Goal: Information Seeking & Learning: Learn about a topic

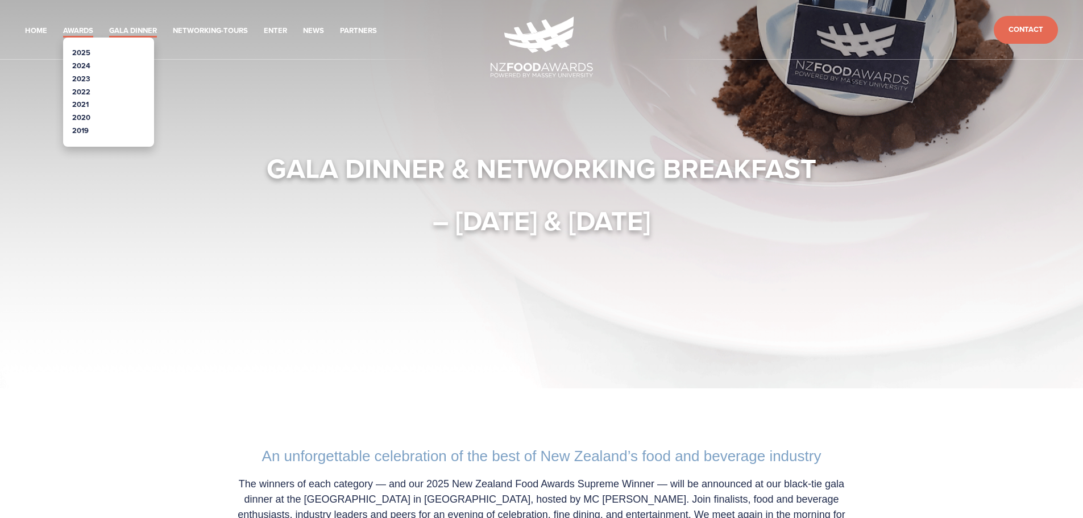
click at [80, 31] on link "Awards" at bounding box center [78, 30] width 30 height 13
click at [81, 52] on link "2025" at bounding box center [81, 52] width 18 height 11
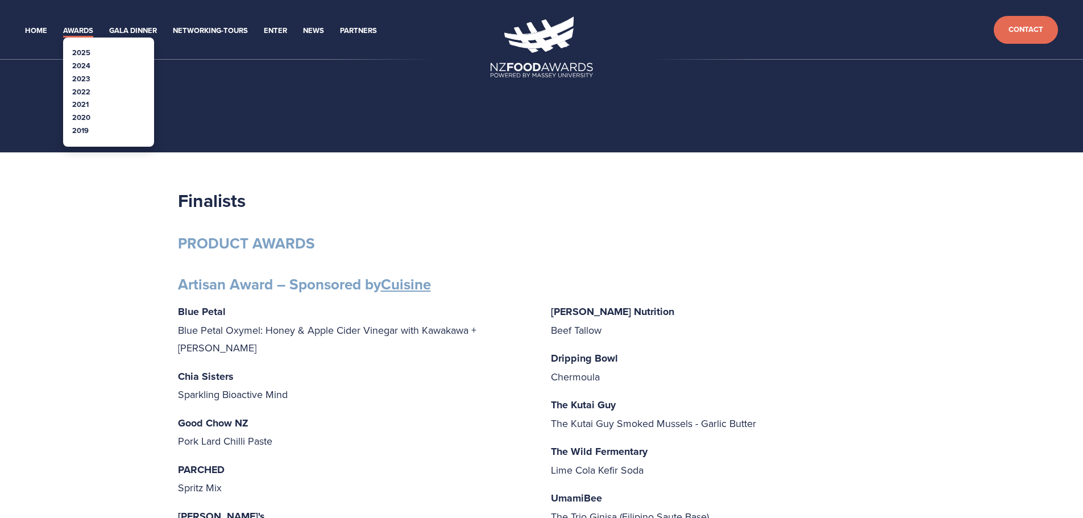
click at [82, 65] on link "2024" at bounding box center [81, 65] width 18 height 11
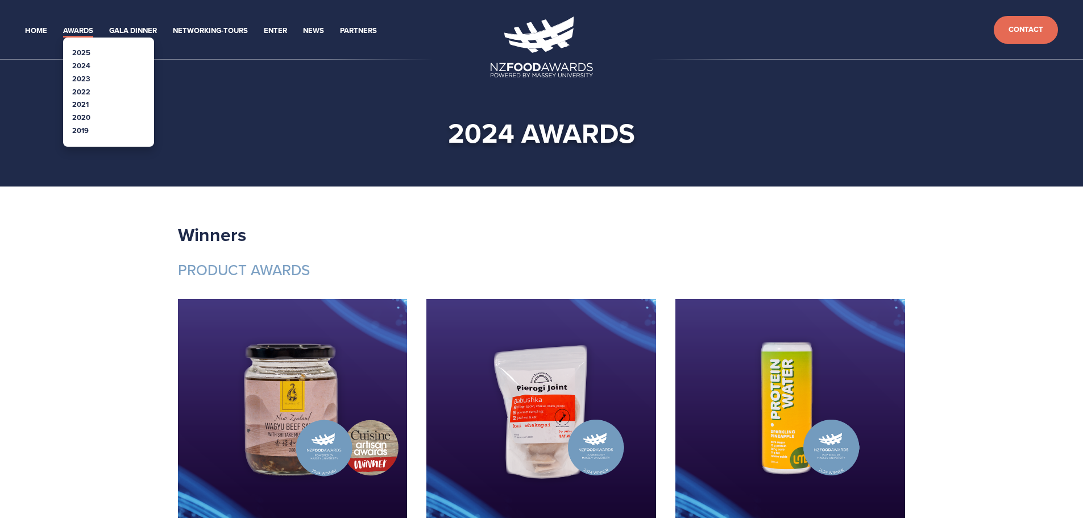
click at [78, 80] on link "2023" at bounding box center [81, 78] width 18 height 11
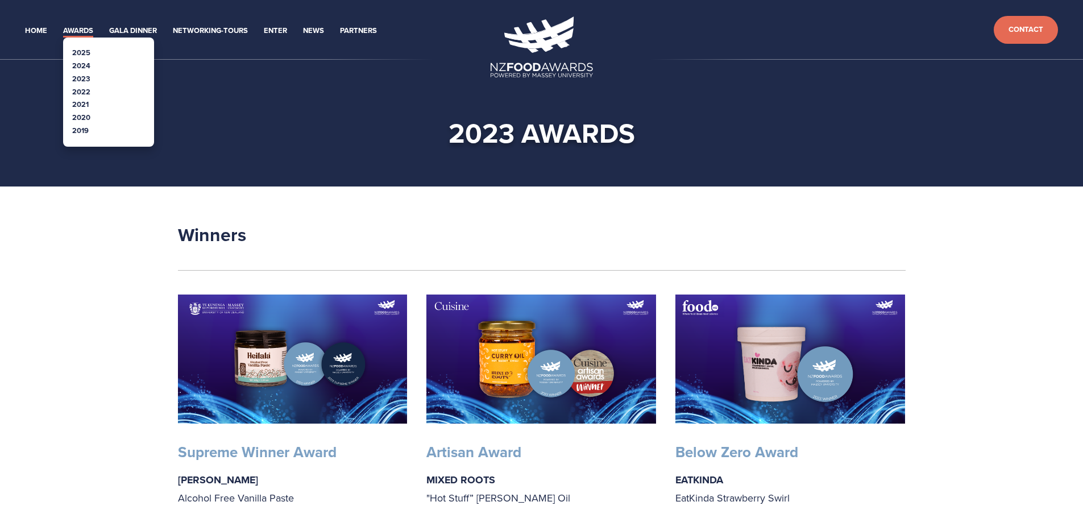
click at [77, 90] on link "2022" at bounding box center [81, 91] width 18 height 11
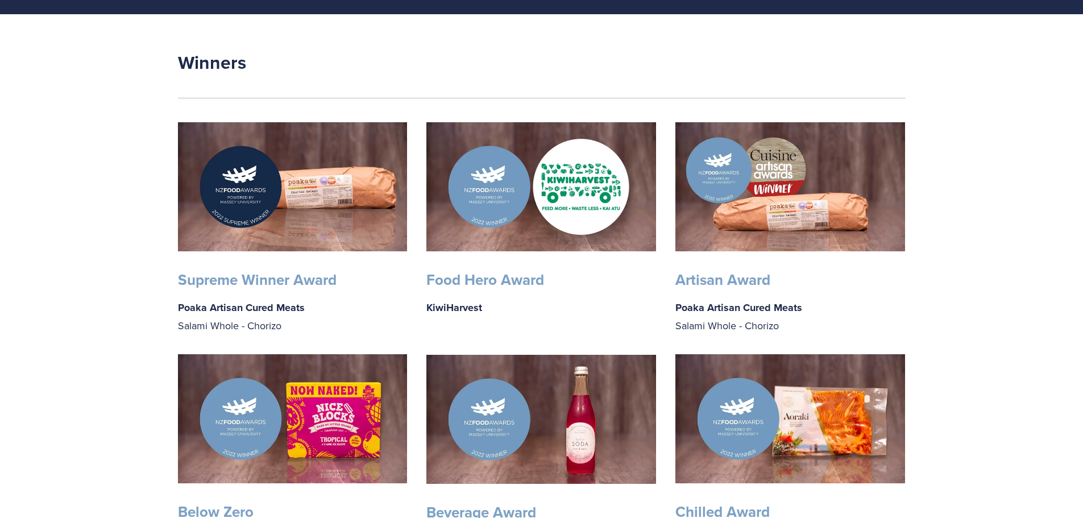
scroll to position [171, 0]
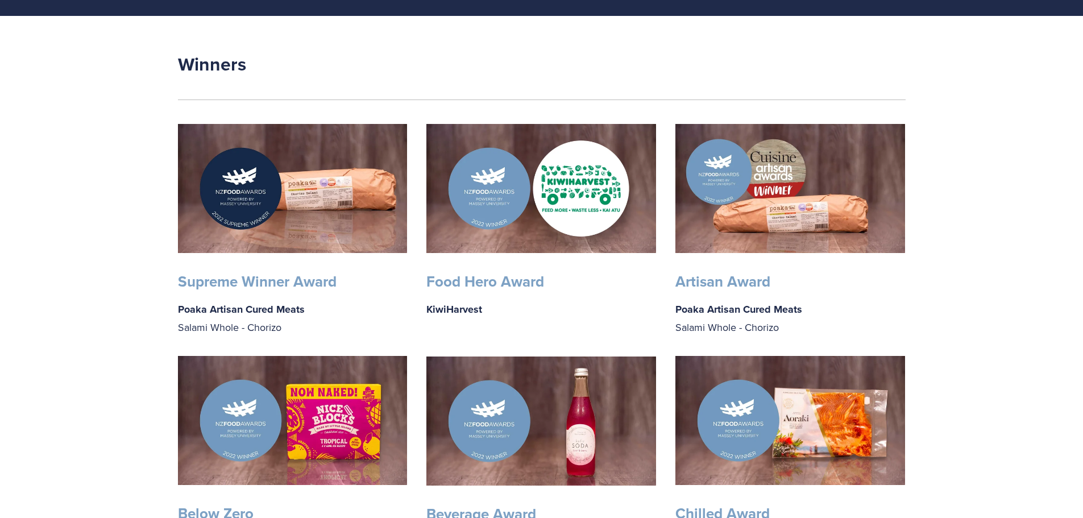
click at [498, 202] on img at bounding box center [541, 188] width 230 height 129
click at [458, 313] on strong "KiwiHarvest" at bounding box center [454, 319] width 56 height 34
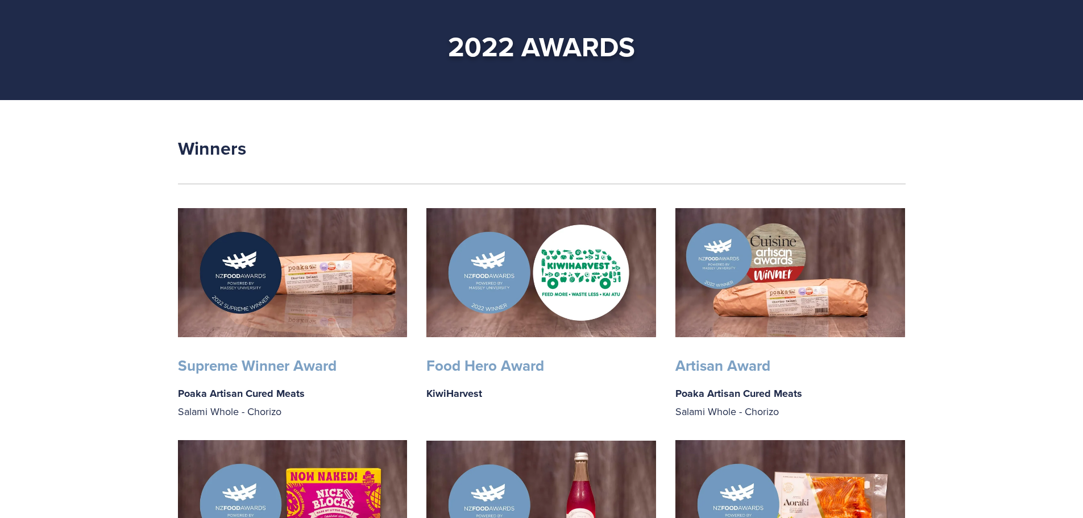
scroll to position [0, 0]
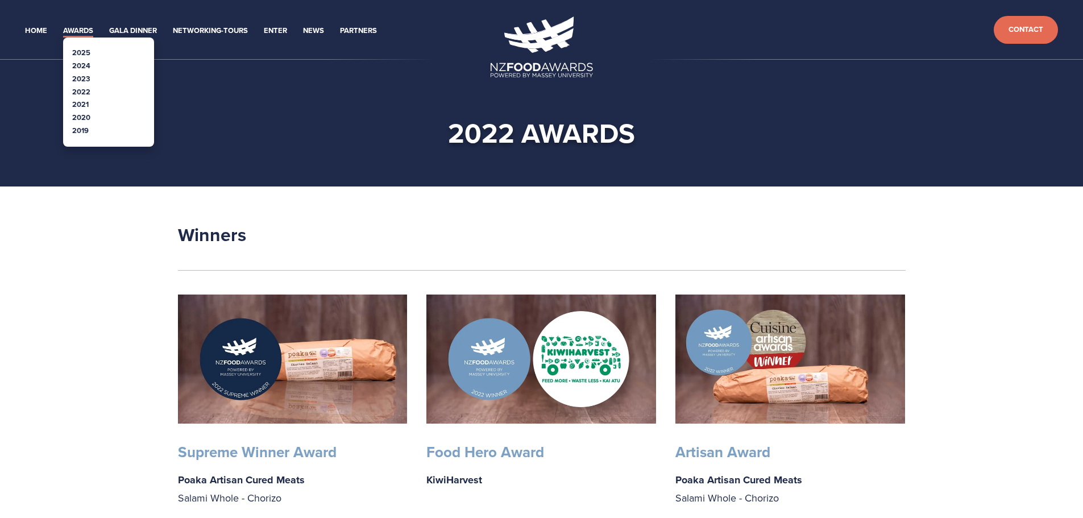
click at [86, 105] on link "2021" at bounding box center [80, 104] width 16 height 11
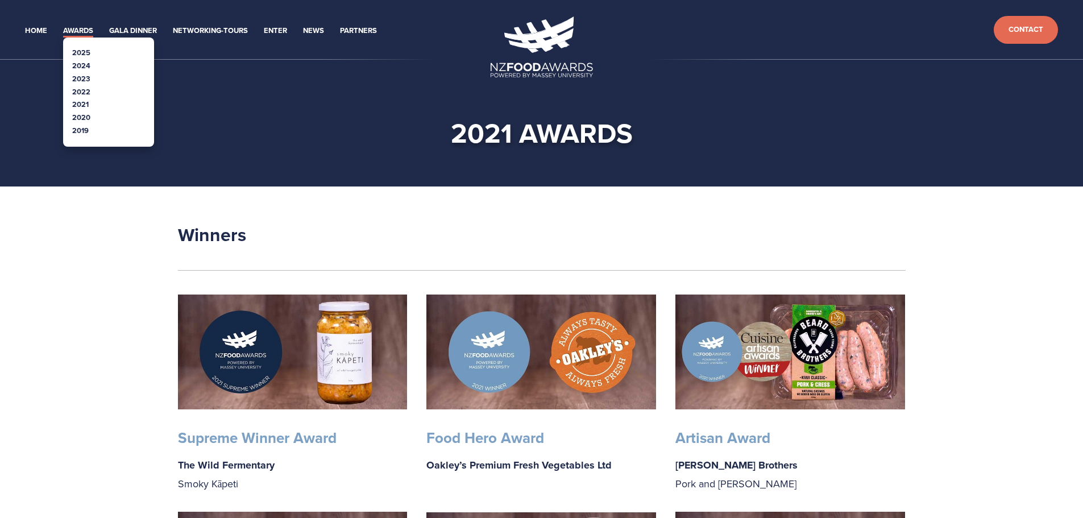
click at [86, 116] on link "2020" at bounding box center [81, 117] width 18 height 11
